Goal: Task Accomplishment & Management: Complete application form

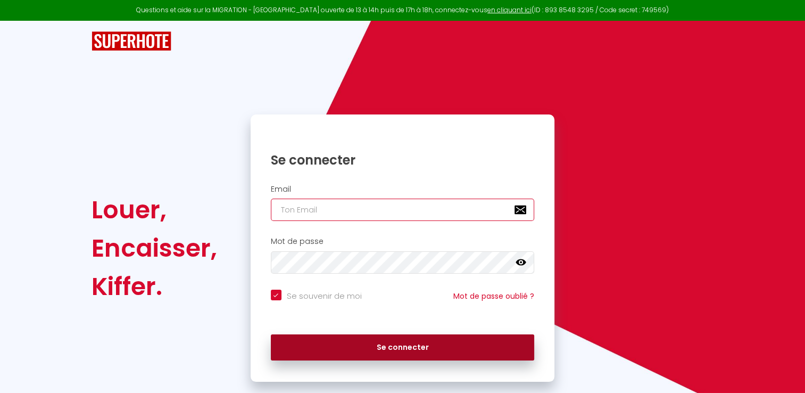
type input "[EMAIL_ADDRESS][DOMAIN_NAME]"
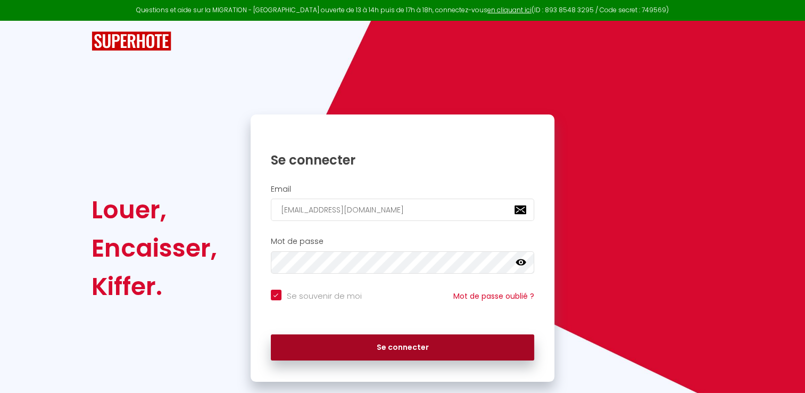
click at [398, 344] on button "Se connecter" at bounding box center [403, 347] width 264 height 27
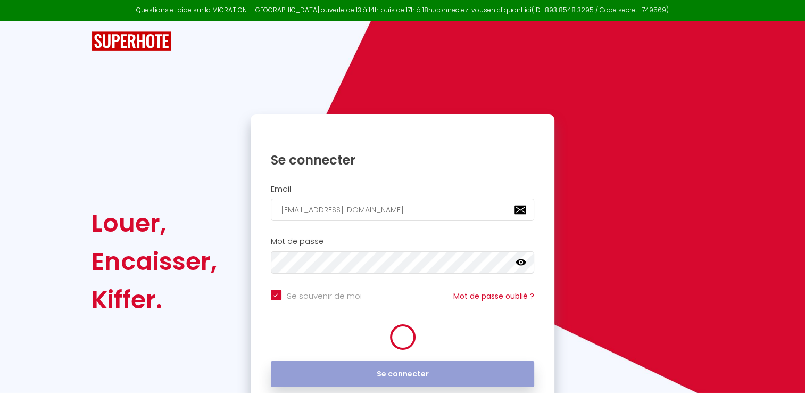
checkbox input "true"
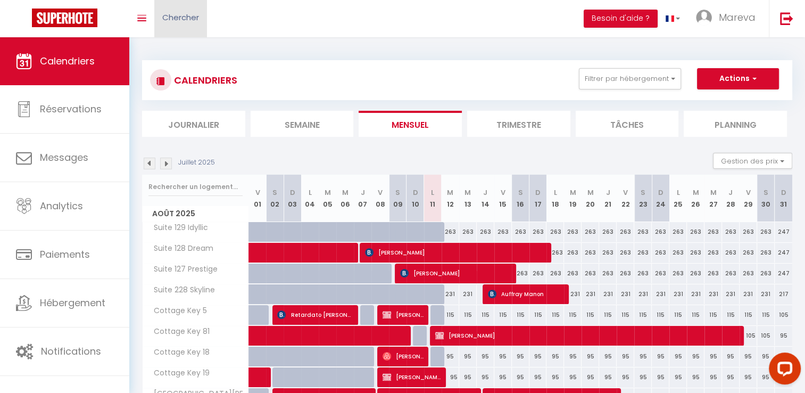
click at [181, 14] on span "Chercher" at bounding box center [180, 17] width 37 height 11
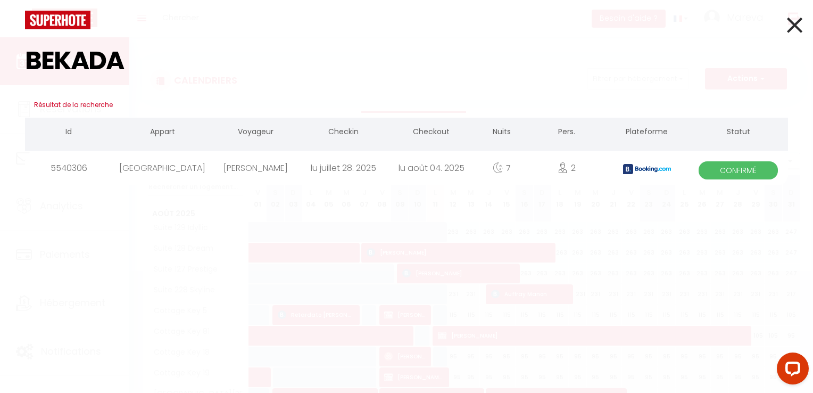
type input "BEKADA"
click at [223, 163] on div "[PERSON_NAME]" at bounding box center [256, 168] width 88 height 35
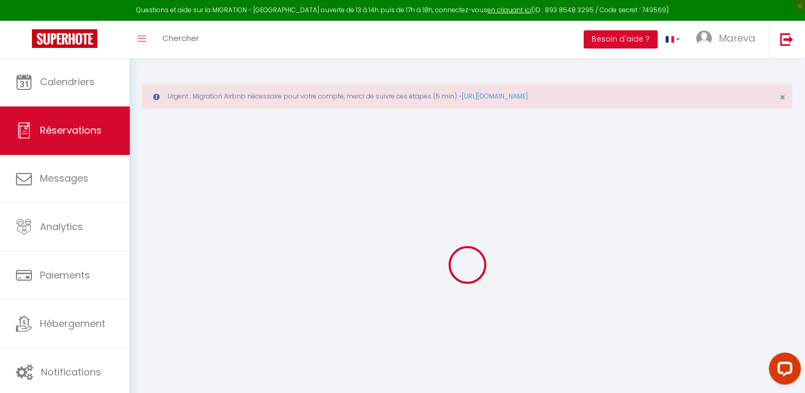
type input "Ouissame"
type input "Bekada"
type input "[EMAIL_ADDRESS][DOMAIN_NAME]"
type input "[PHONE_NUMBER]"
type input "."
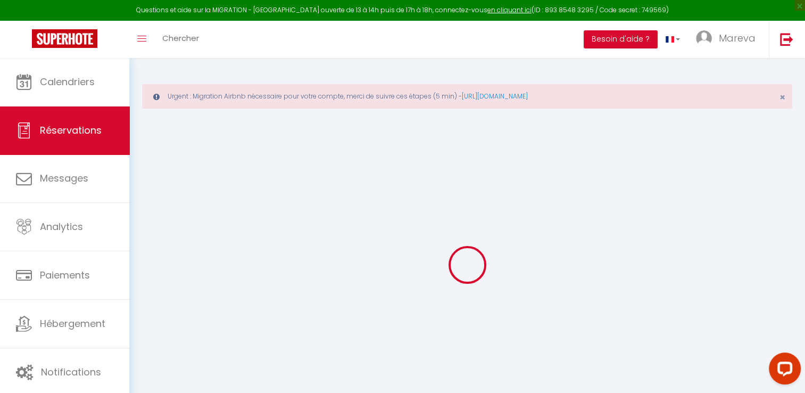
select select "FR"
type input "309.64"
type input "17.2"
select select "8719"
select select "1"
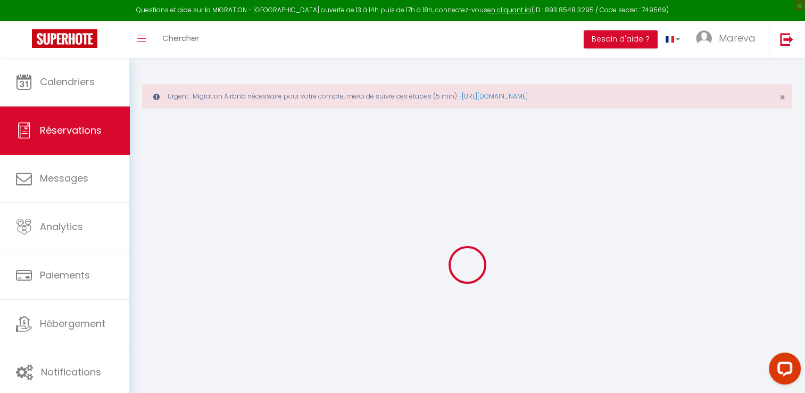
select select
type input "2"
type input "3"
select select "12"
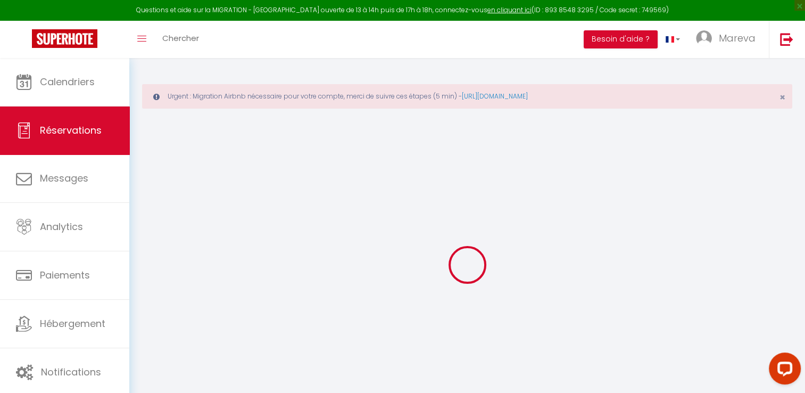
select select "15"
type input "1600.2"
checkbox input "false"
type input "0"
select select "2"
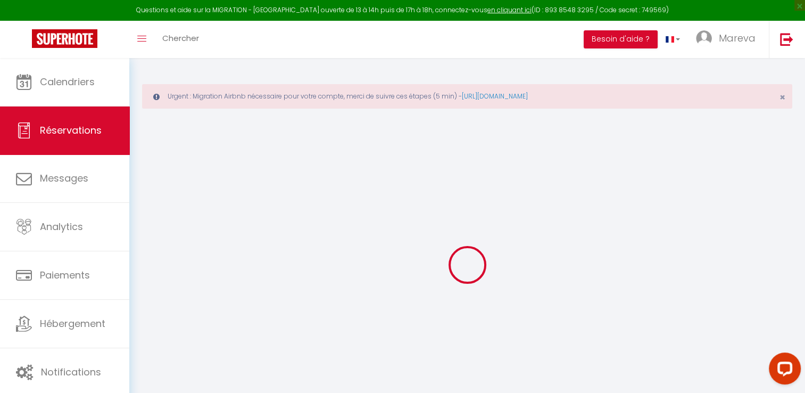
type input "0"
select select
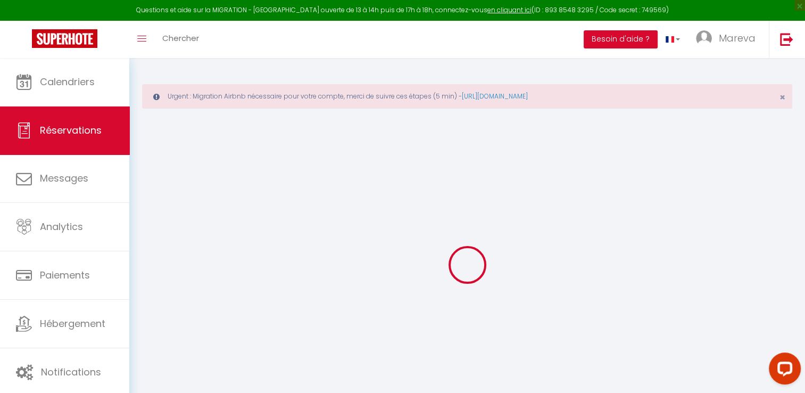
checkbox input "false"
select select
checkbox input "false"
select select
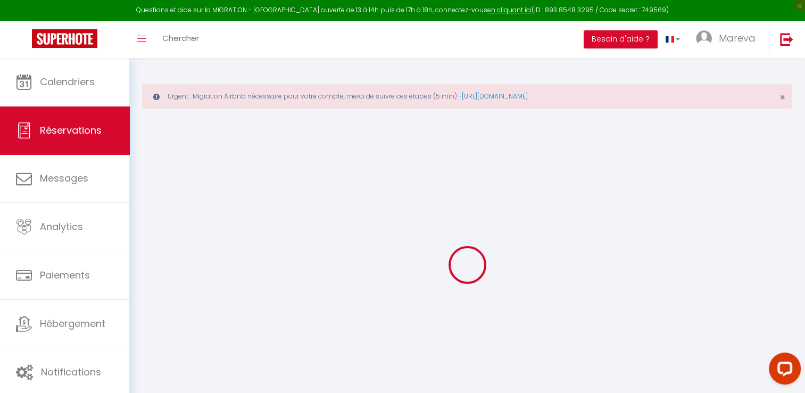
select select
checkbox input "false"
type textarea "** THIS RESERVATION HAS BEEN PRE-PAID ** BOOKING NOTE : Payment charge is EUR 1…"
type input "120"
select select
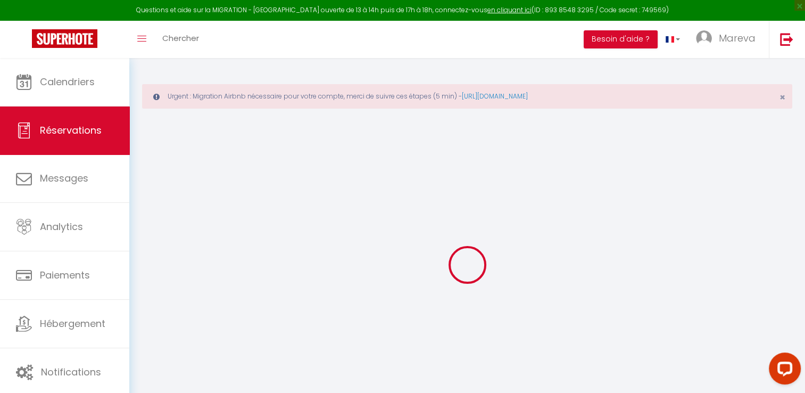
select select
checkbox input "false"
select select
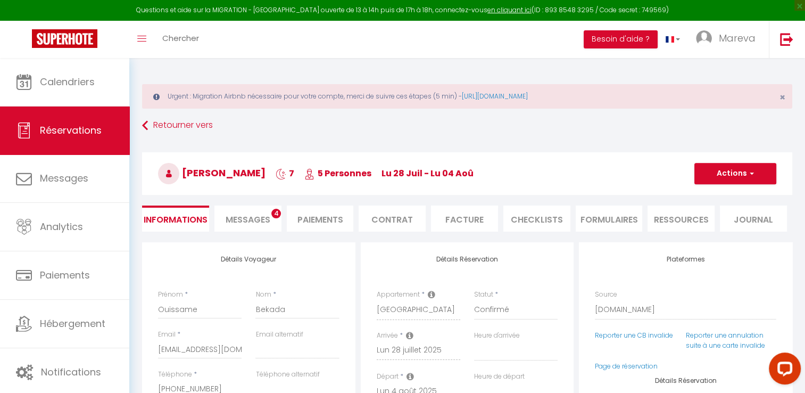
click at [453, 219] on li "Facture" at bounding box center [464, 218] width 67 height 26
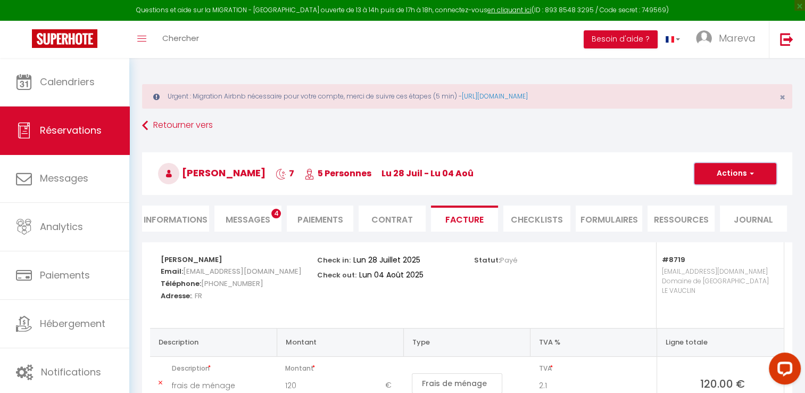
click at [736, 171] on button "Actions" at bounding box center [735, 173] width 82 height 21
click at [735, 213] on link "Aperçu et éditer" at bounding box center [726, 211] width 89 height 14
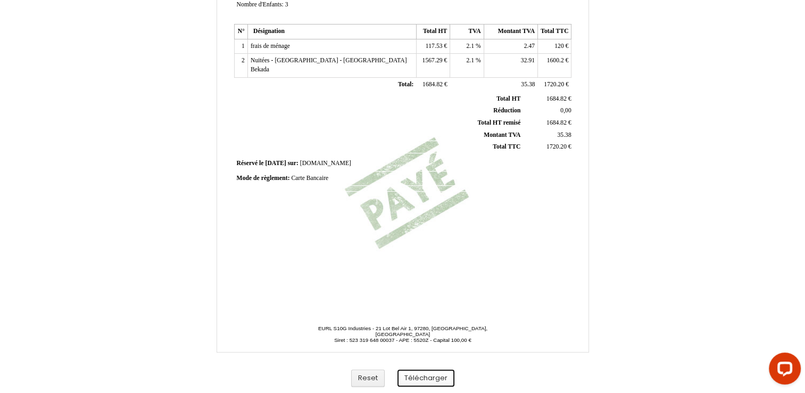
click at [426, 374] on button "Télécharger" at bounding box center [425, 378] width 57 height 18
click at [426, 375] on button "Télécharger" at bounding box center [425, 378] width 57 height 18
